Goal: Transaction & Acquisition: Purchase product/service

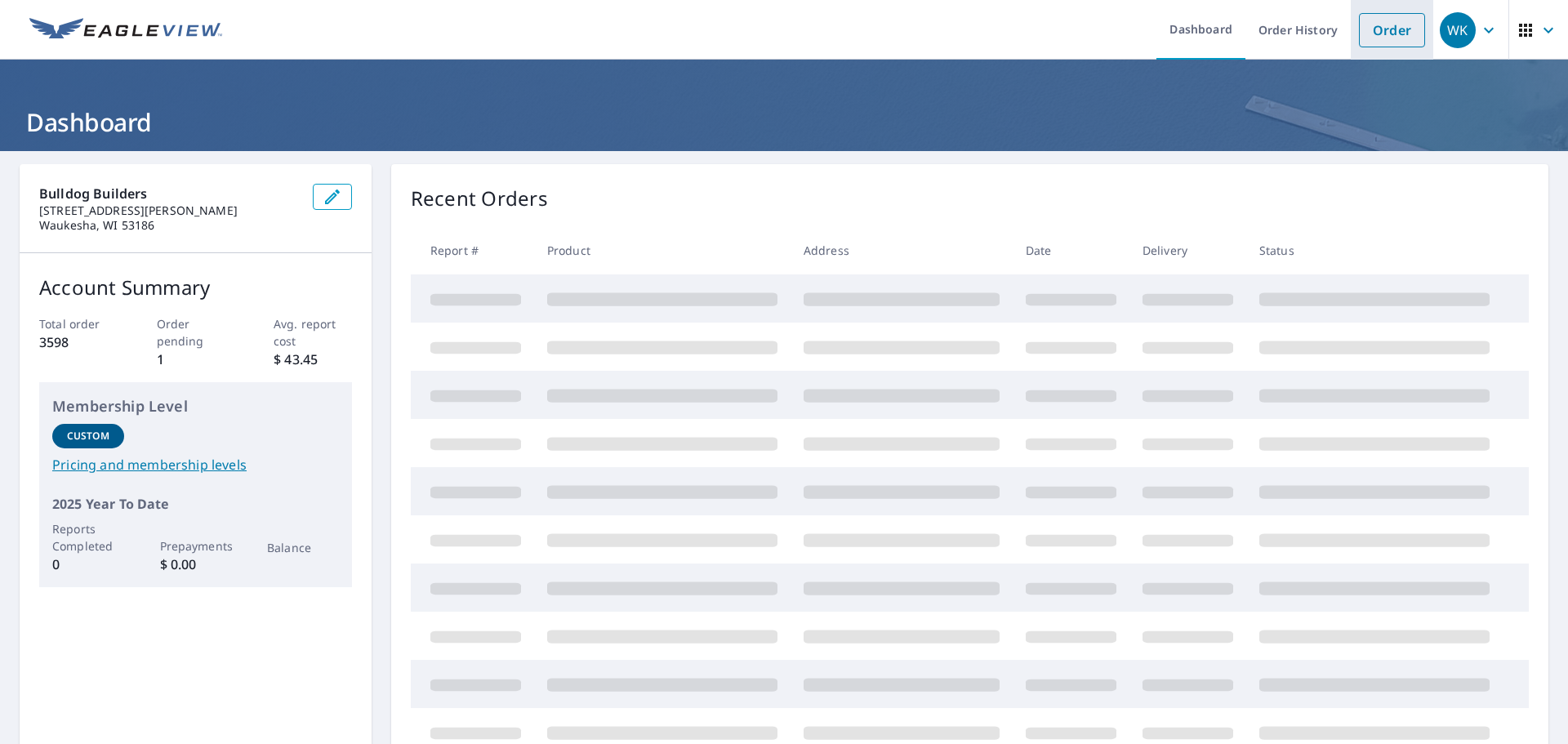
click at [1359, 34] on link "Order" at bounding box center [1392, 29] width 66 height 34
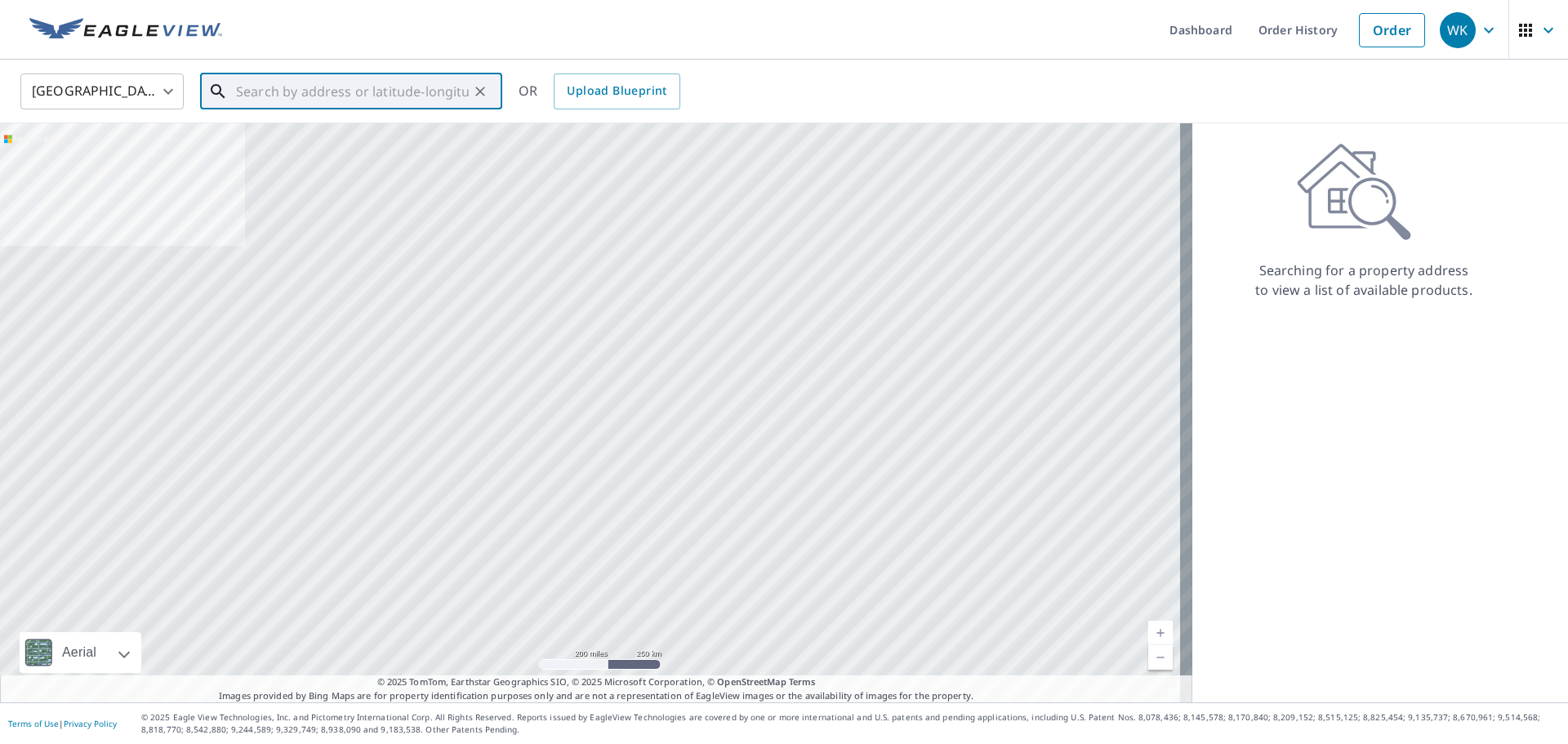
click at [342, 95] on input "text" at bounding box center [352, 91] width 232 height 46
paste input "S76W26125 Prairieside Dr"
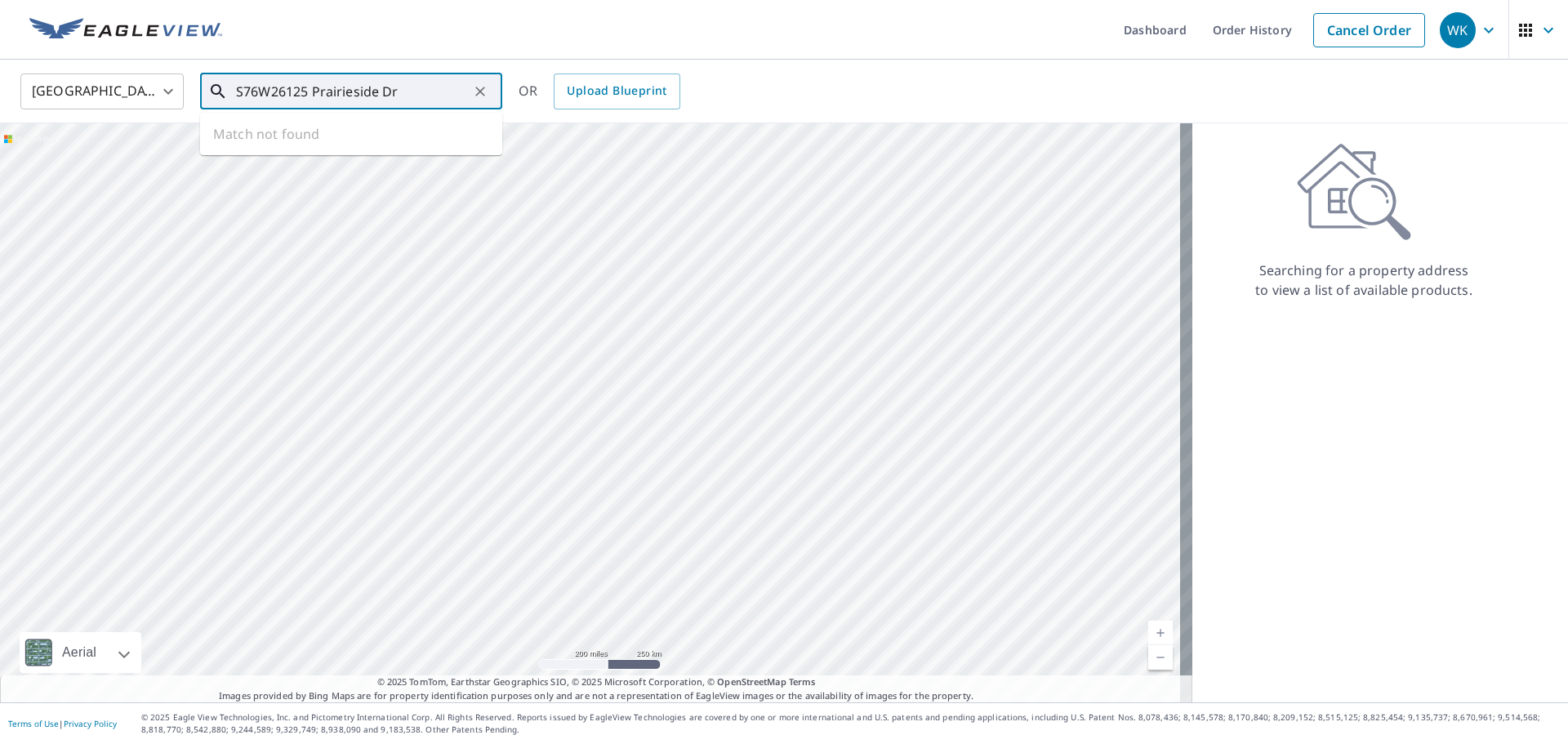
type input "S76W26125 Prairieside Dr"
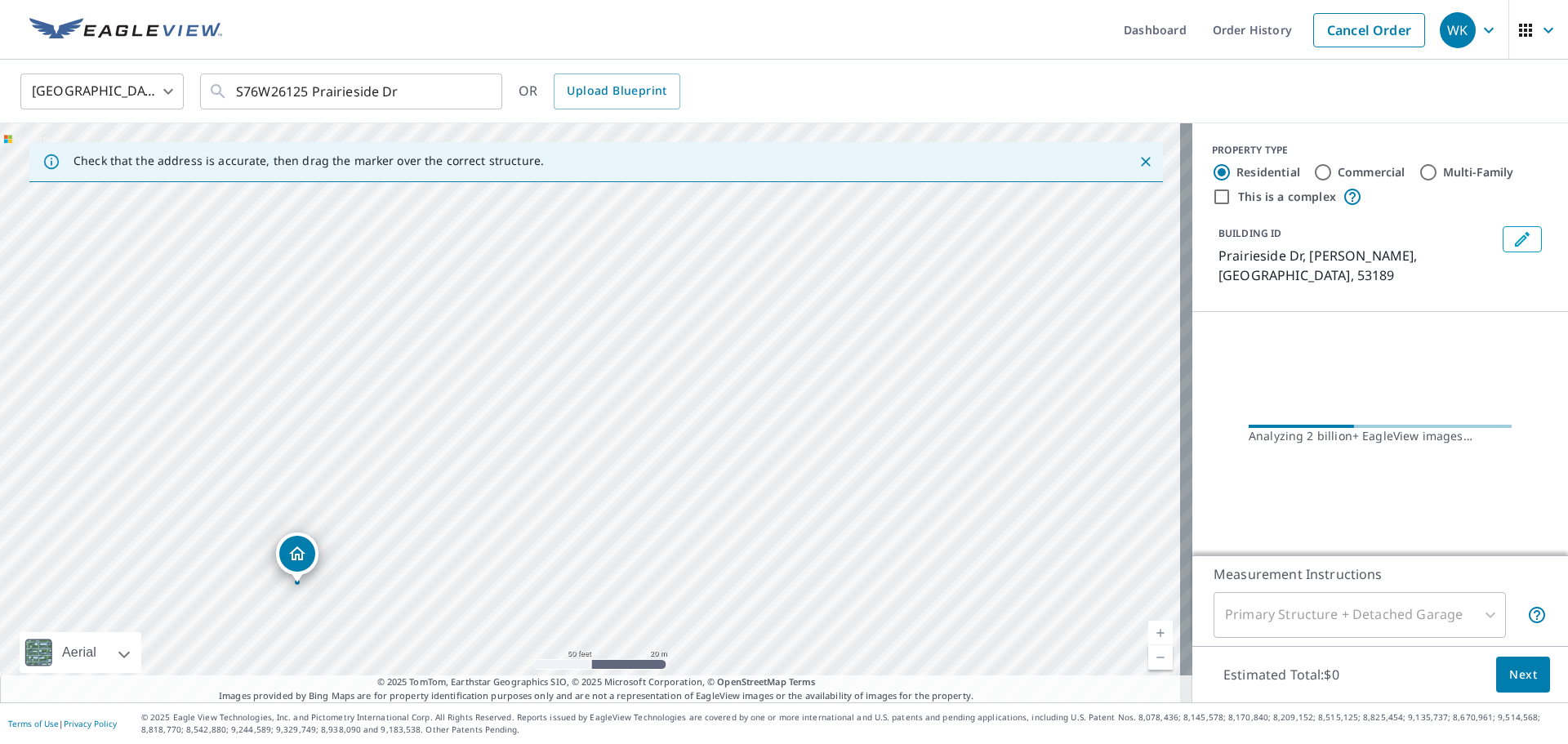
drag, startPoint x: 592, startPoint y: 389, endPoint x: 299, endPoint y: 560, distance: 339.2
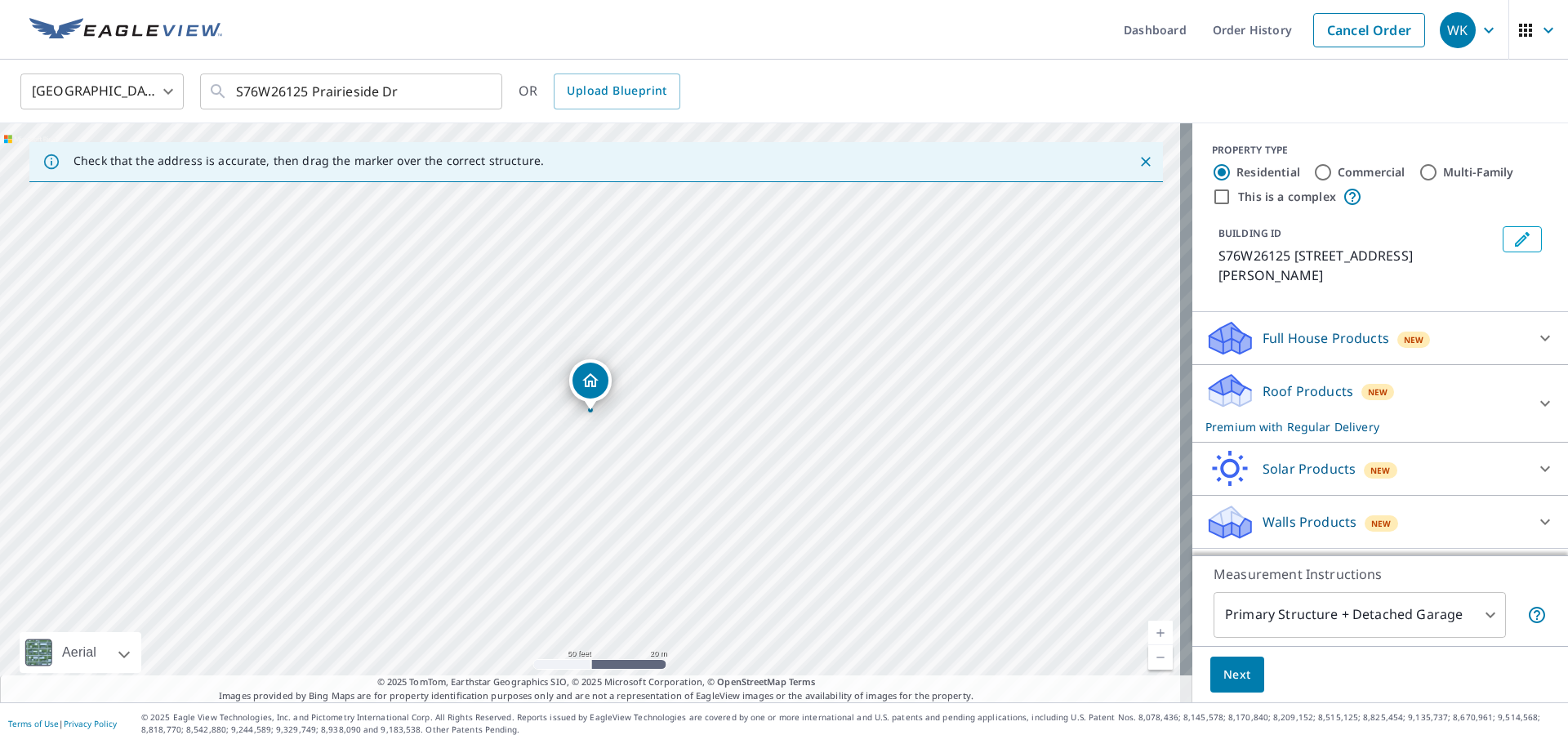
click at [1241, 671] on button "Next" at bounding box center [1237, 674] width 54 height 36
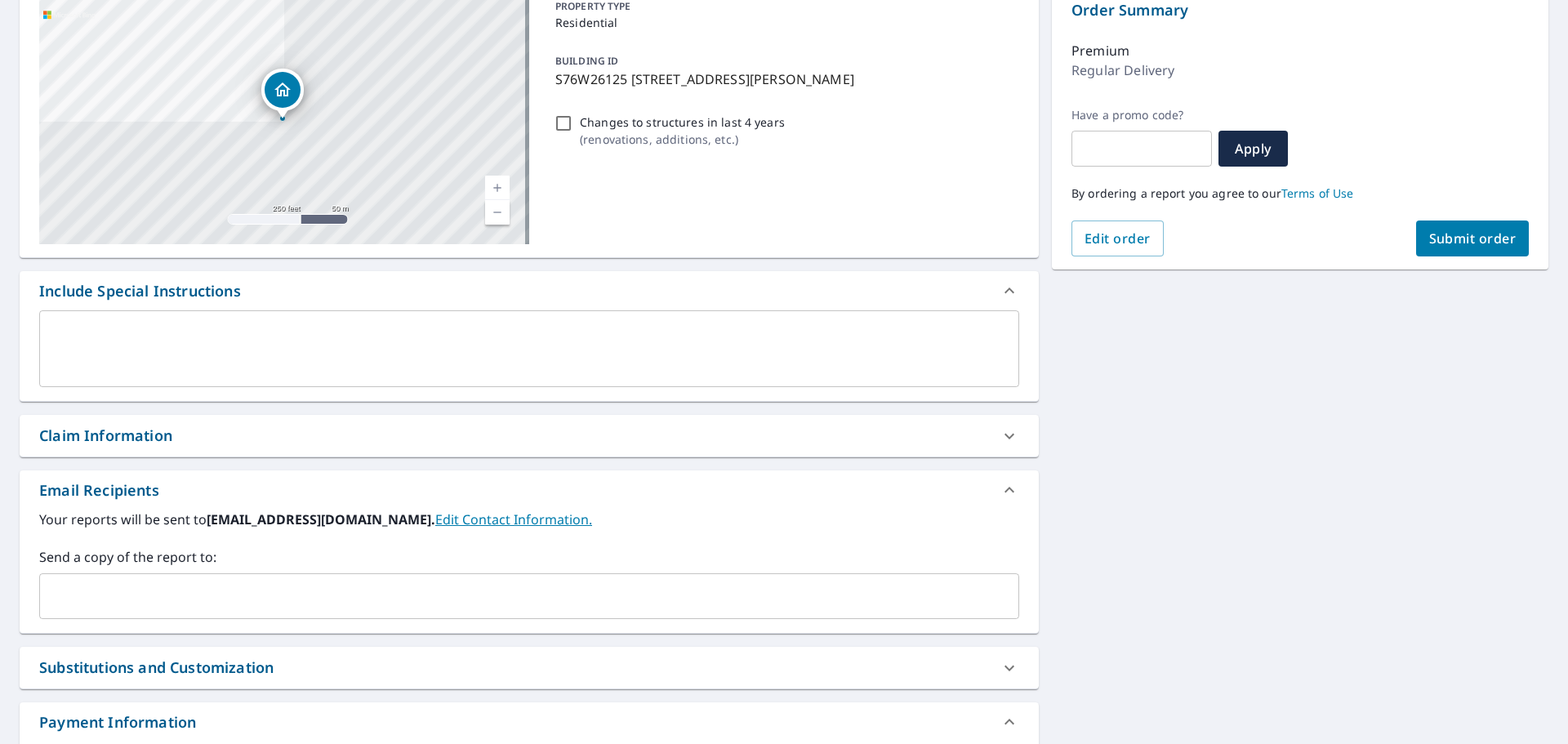
scroll to position [296, 0]
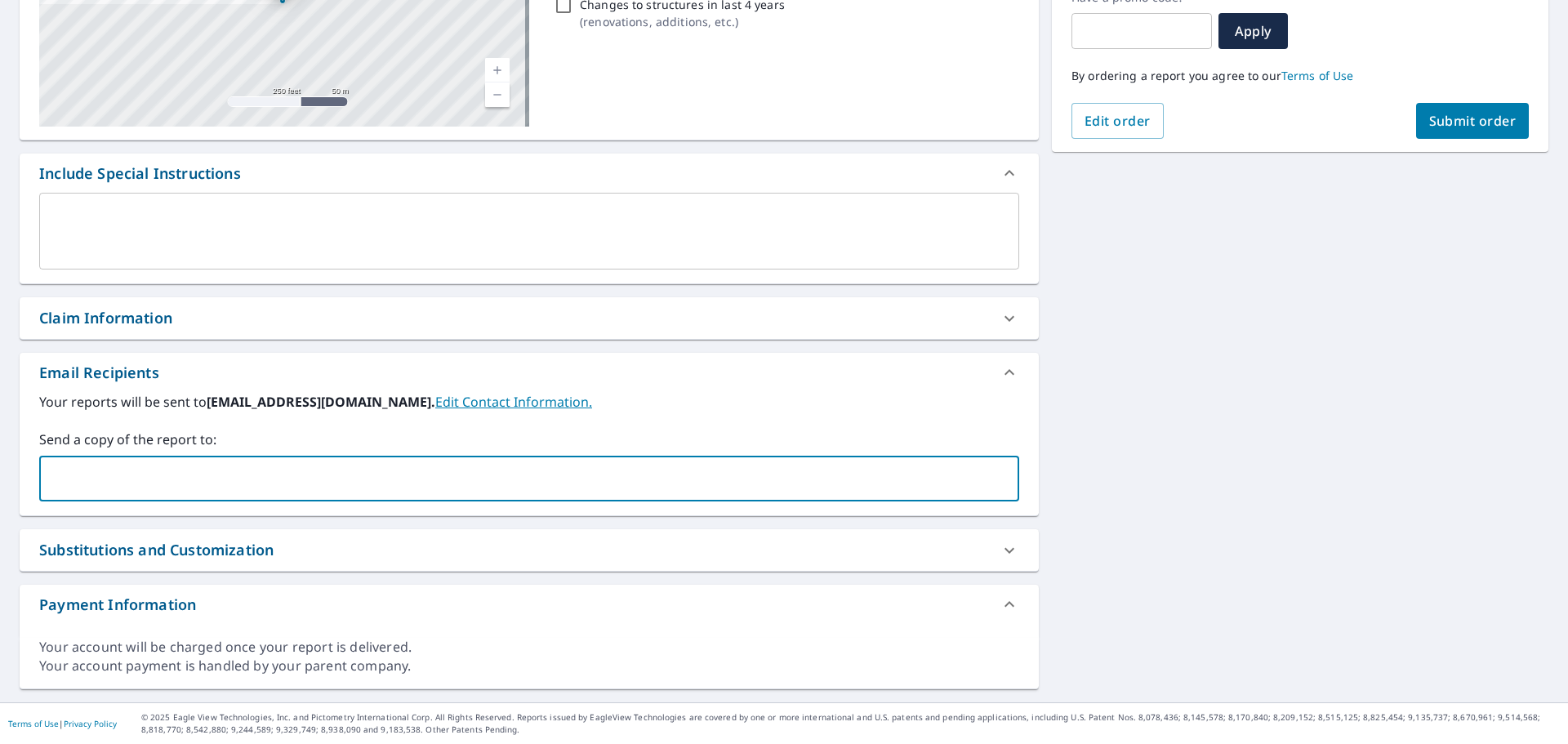
click at [237, 477] on input "text" at bounding box center [516, 478] width 941 height 31
type input "[PERSON_NAME][EMAIL_ADDRESS][DOMAIN_NAME]"
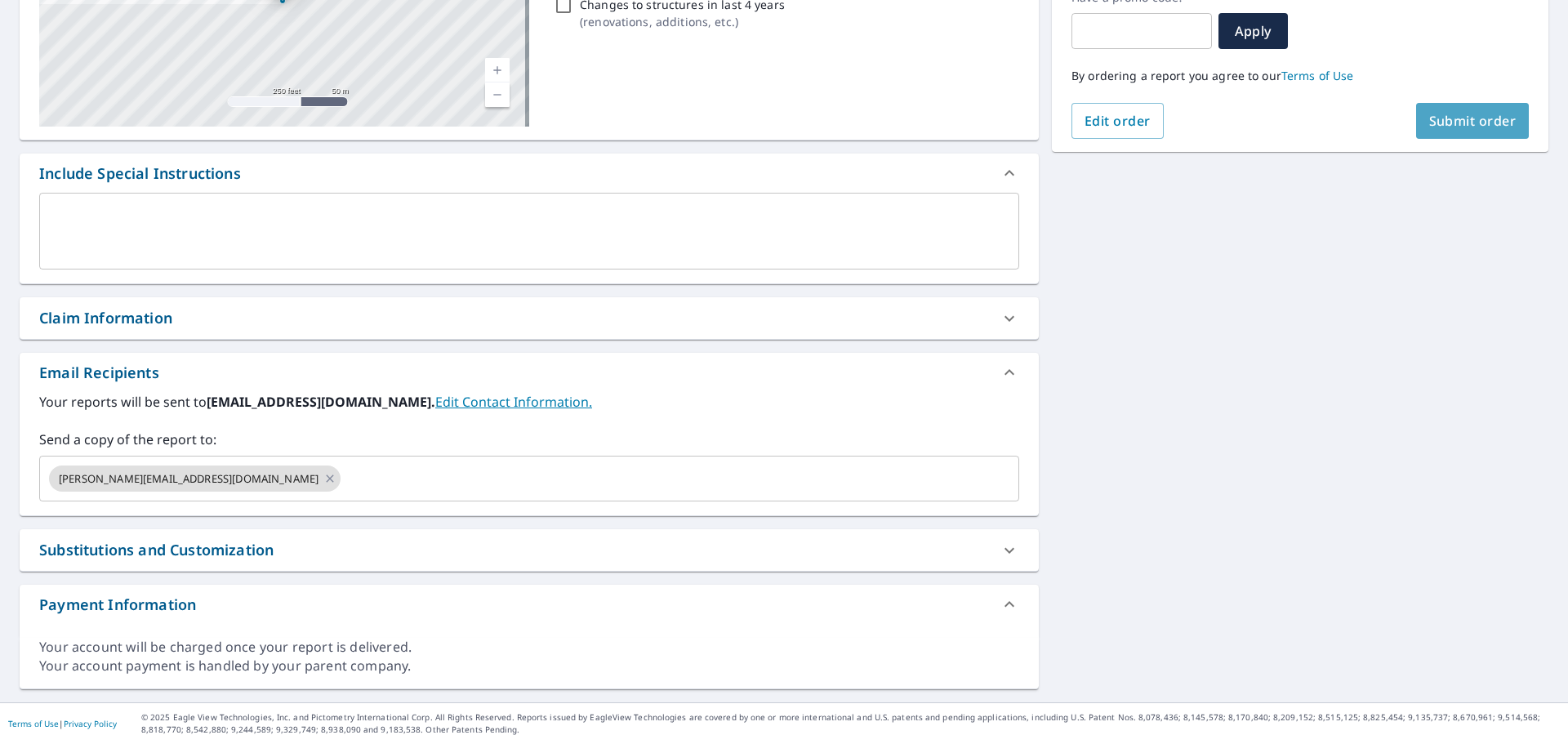
click at [1442, 109] on button "Submit order" at bounding box center [1473, 121] width 114 height 36
checkbox input "true"
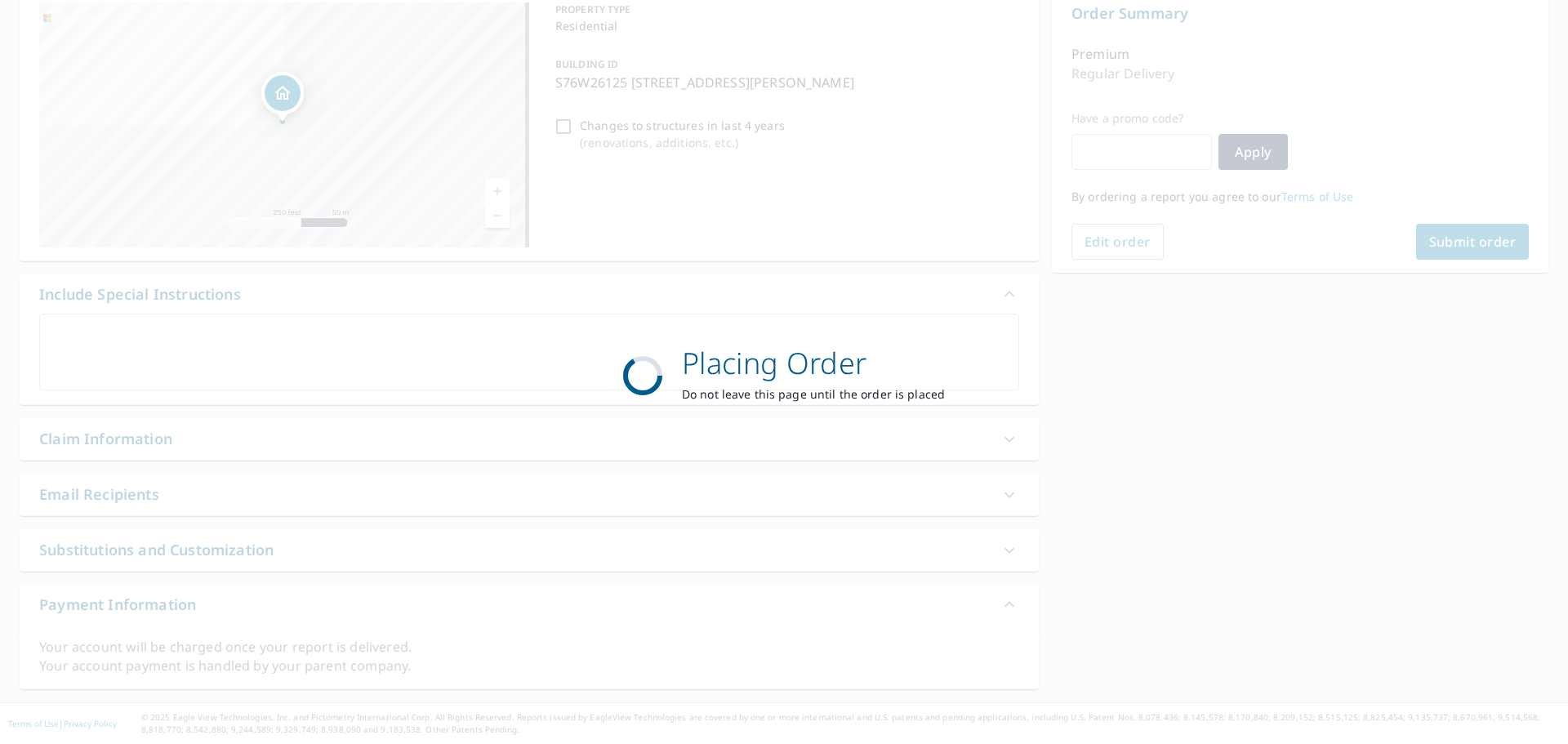
scroll to position [174, 0]
